Goal: Use online tool/utility: Use online tool/utility

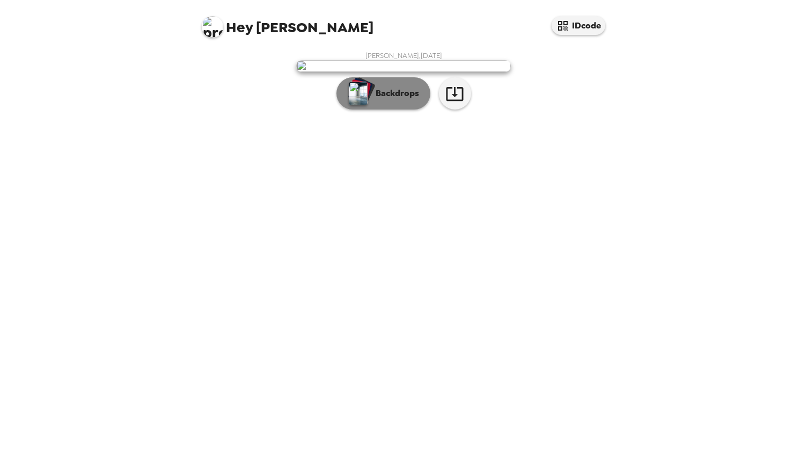
click at [378, 110] on button "Backdrops" at bounding box center [384, 93] width 94 height 32
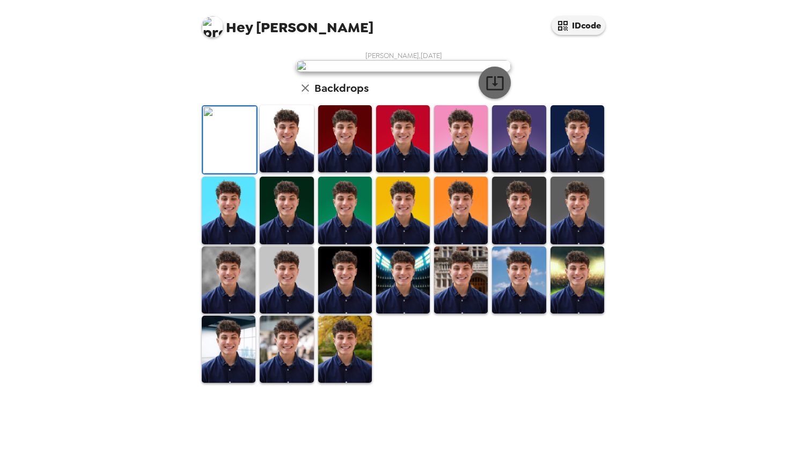
click at [496, 92] on icon "button" at bounding box center [495, 83] width 19 height 19
